Goal: Information Seeking & Learning: Learn about a topic

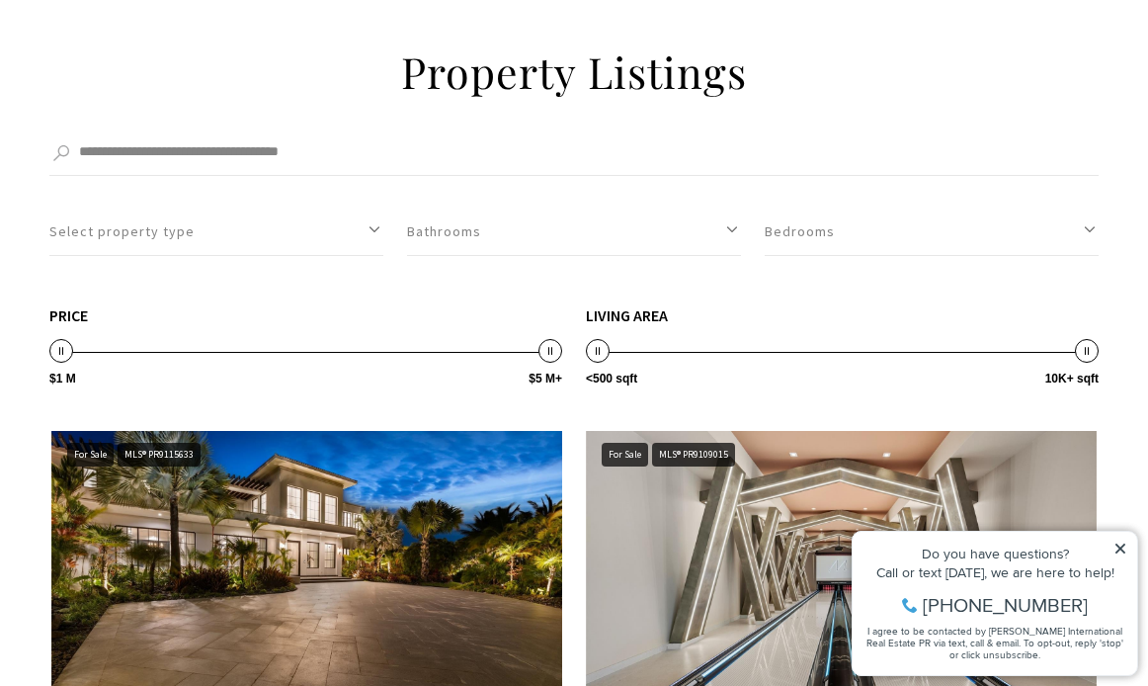
scroll to position [1698, 0]
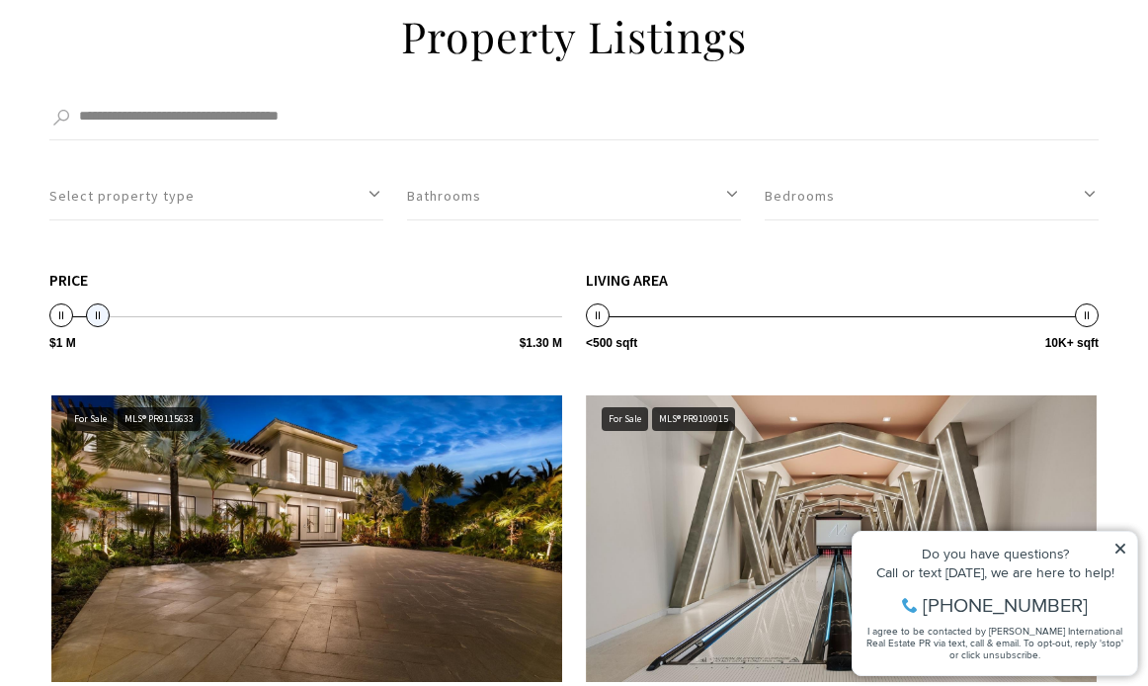
type input "**********"
drag, startPoint x: 546, startPoint y: 286, endPoint x: 71, endPoint y: 293, distance: 475.2
click at [71, 303] on span at bounding box center [73, 315] width 24 height 24
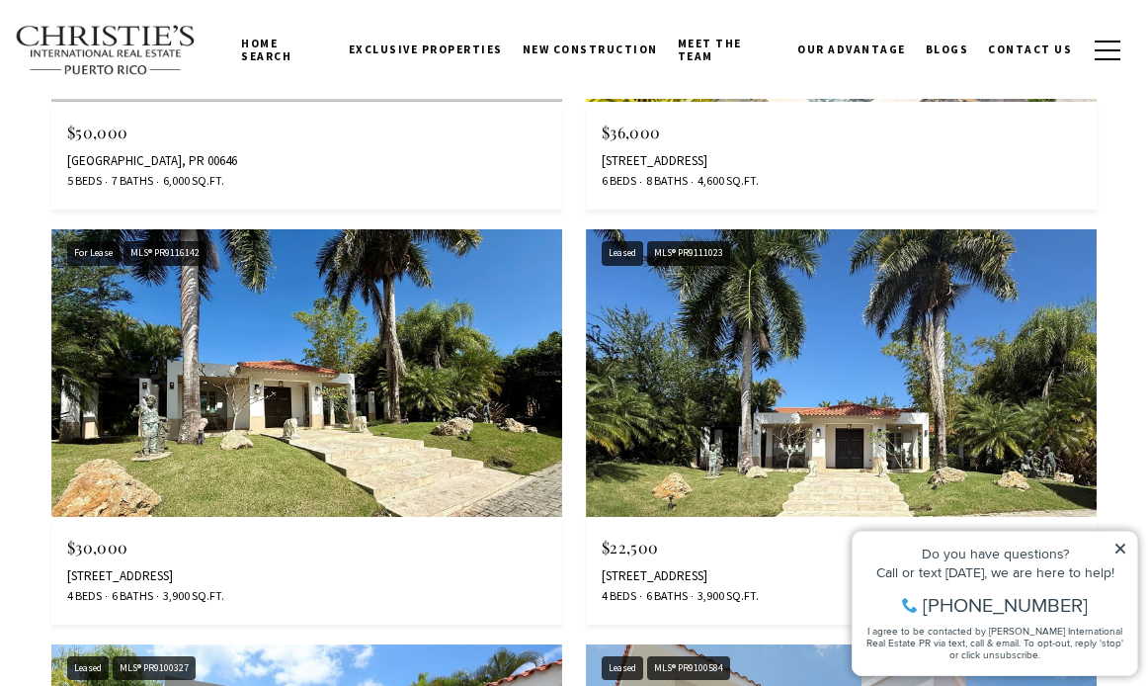
scroll to position [2253, 0]
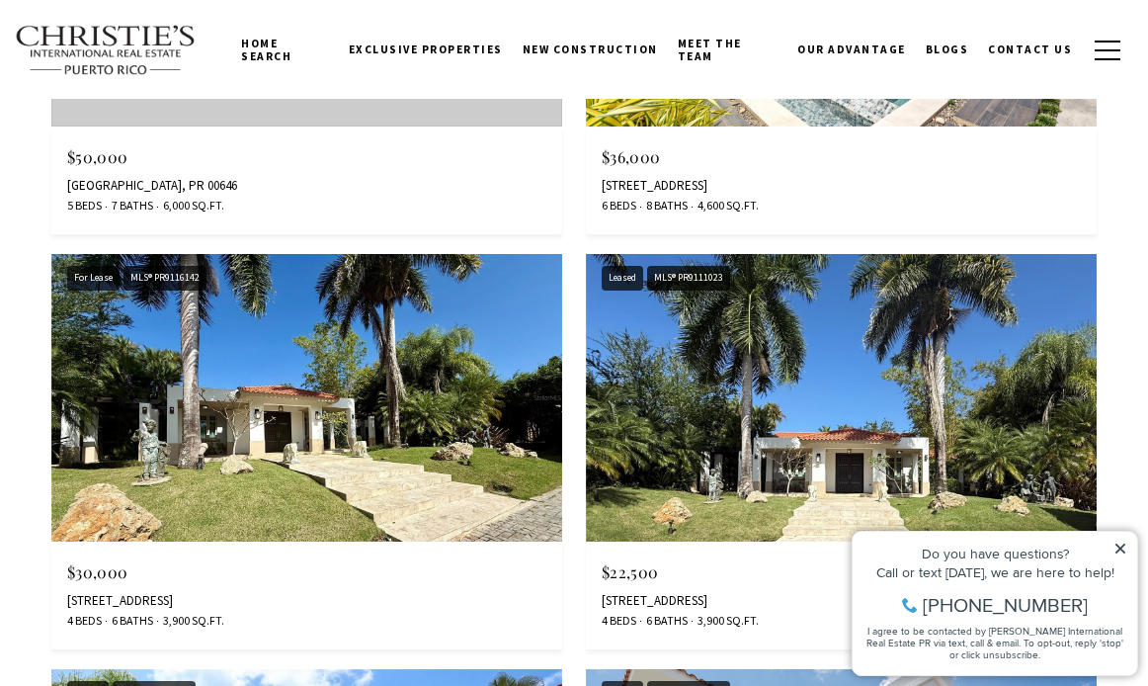
click at [868, 331] on img at bounding box center [841, 397] width 511 height 287
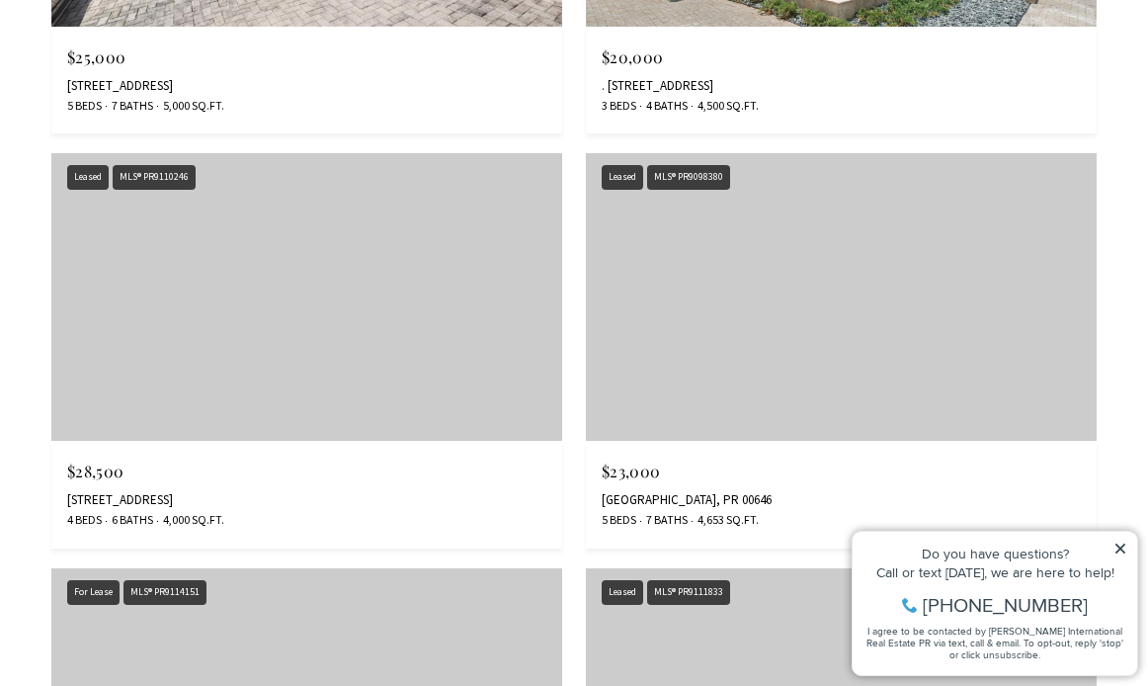
scroll to position [3812, 0]
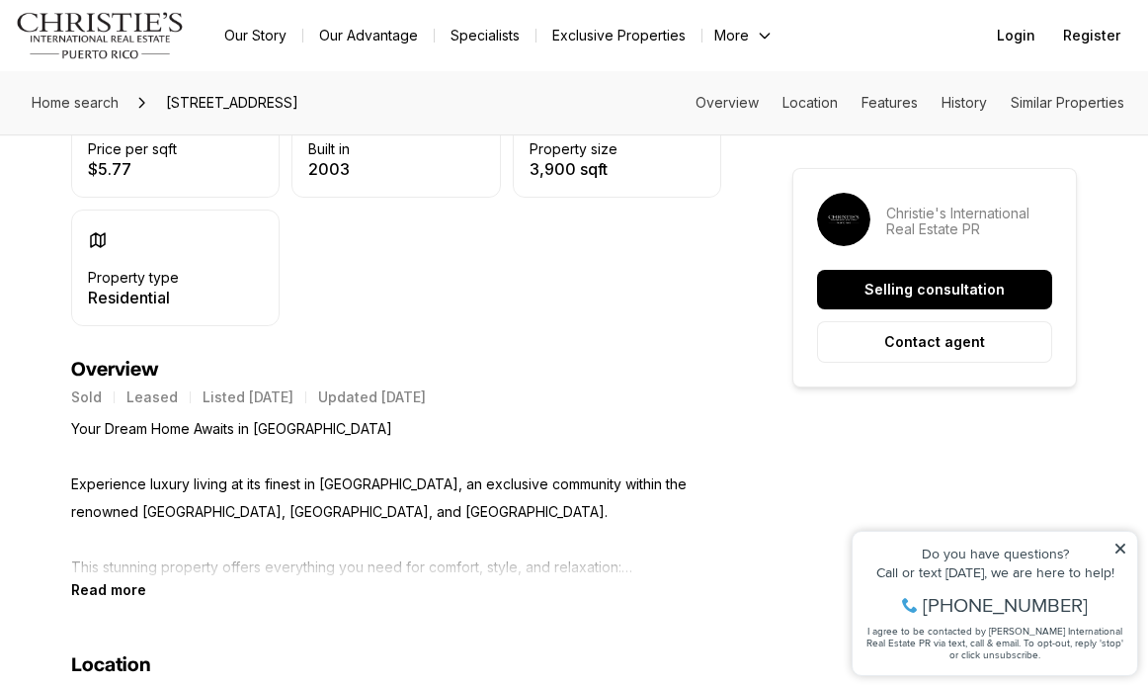
scroll to position [872, 0]
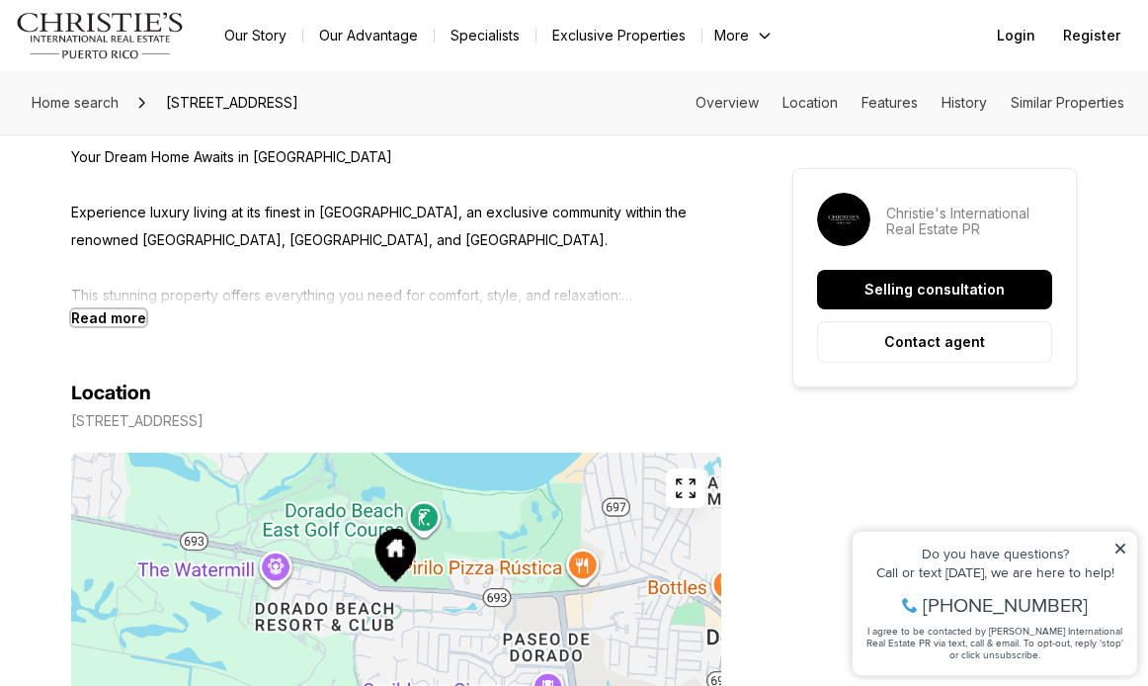
click at [117, 316] on b "Read more" at bounding box center [108, 317] width 75 height 17
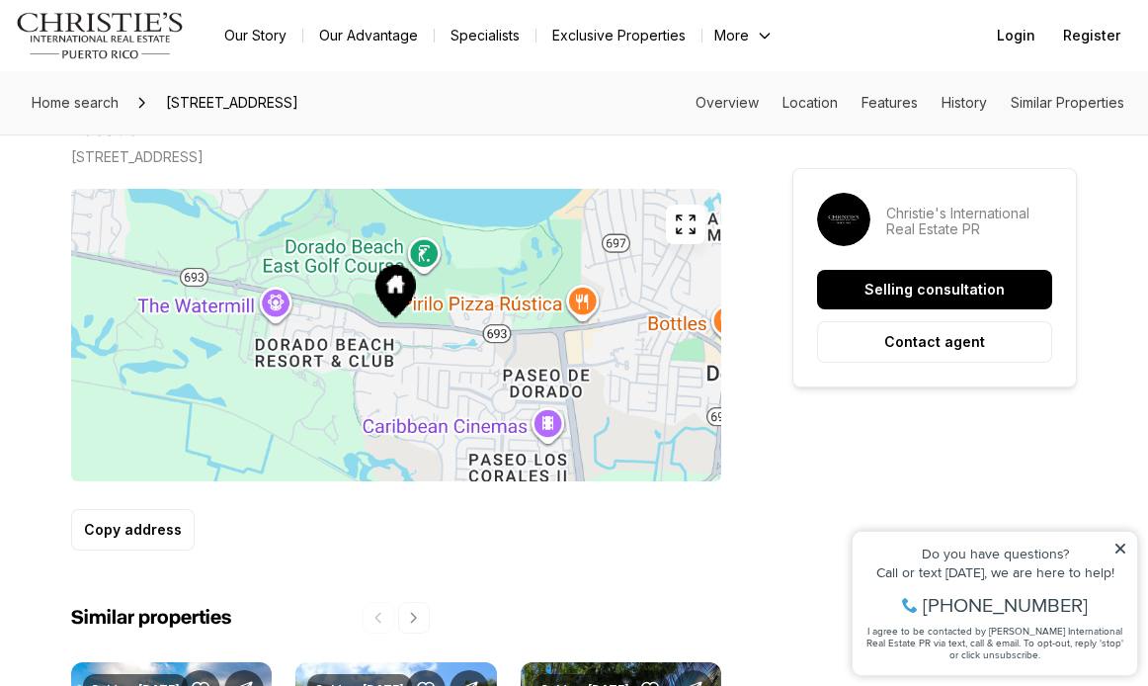
scroll to position [0, 0]
